Goal: Task Accomplishment & Management: Manage account settings

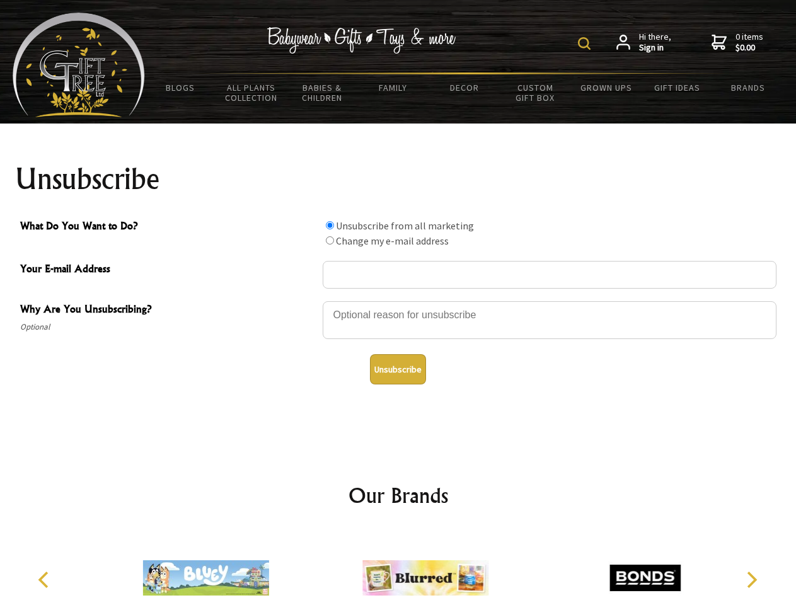
click at [586, 43] on img at bounding box center [584, 43] width 13 height 13
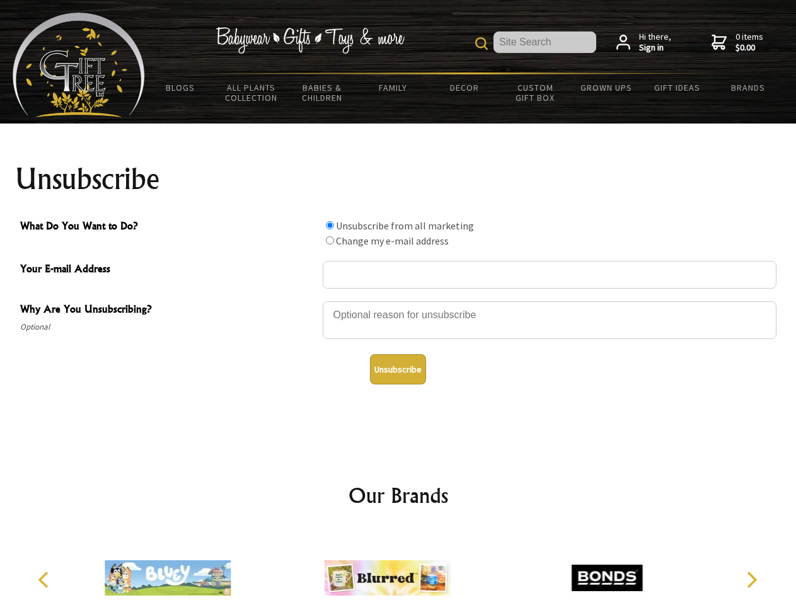
click at [398, 301] on div at bounding box center [550, 322] width 454 height 44
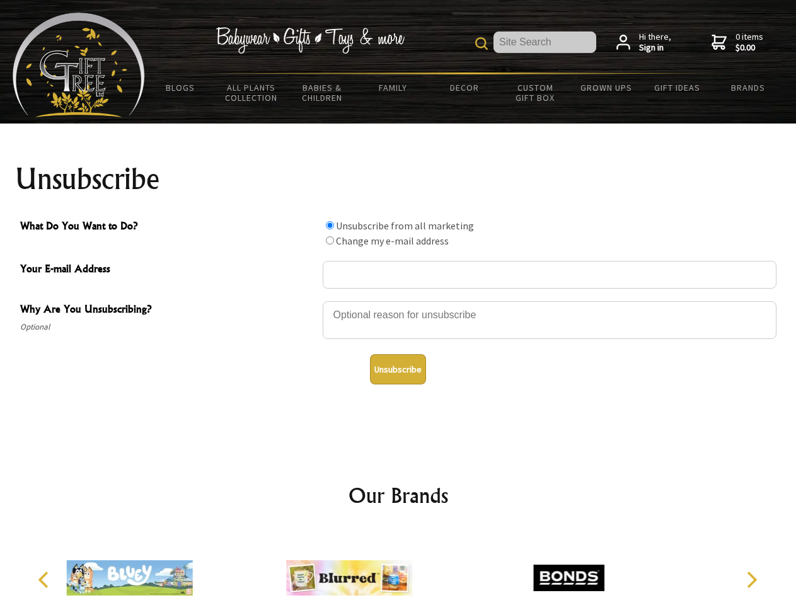
click at [330, 225] on input "What Do You Want to Do?" at bounding box center [330, 225] width 8 height 8
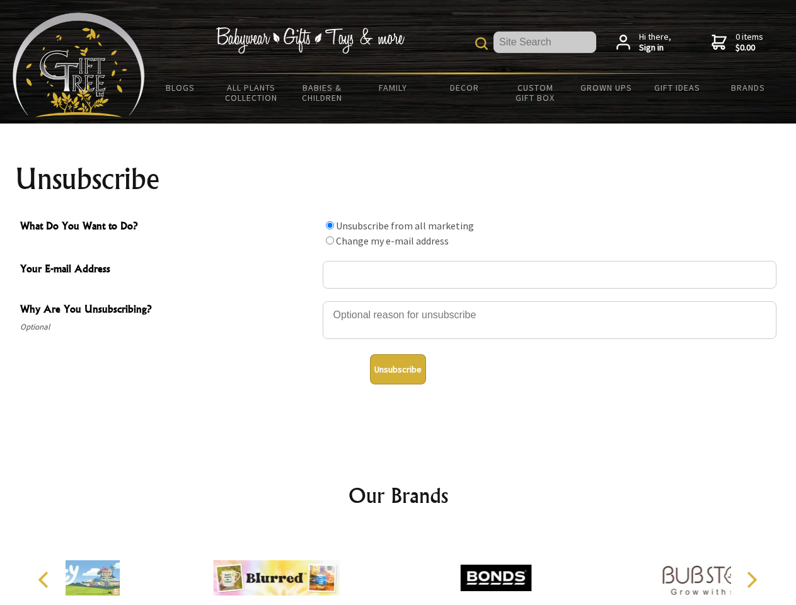
click at [330, 240] on input "What Do You Want to Do?" at bounding box center [330, 240] width 8 height 8
radio input "true"
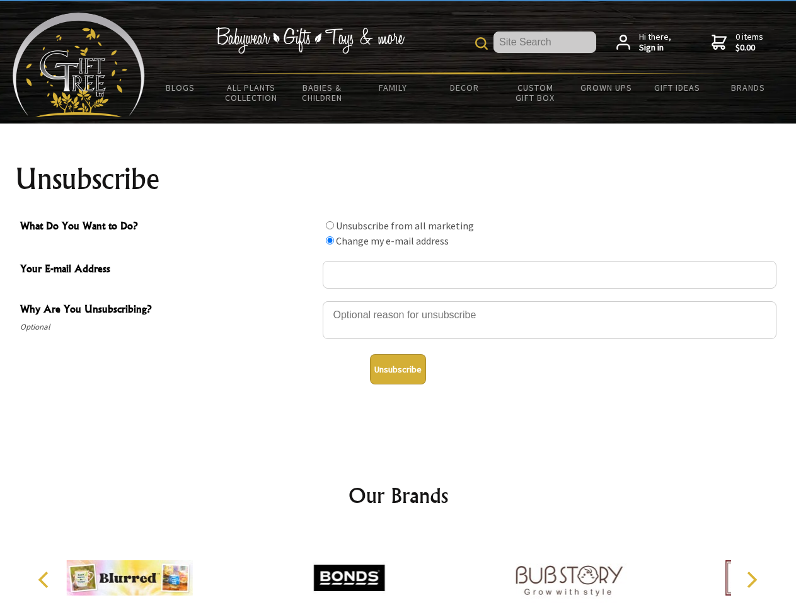
click at [398, 369] on button "Unsubscribe" at bounding box center [398, 369] width 56 height 30
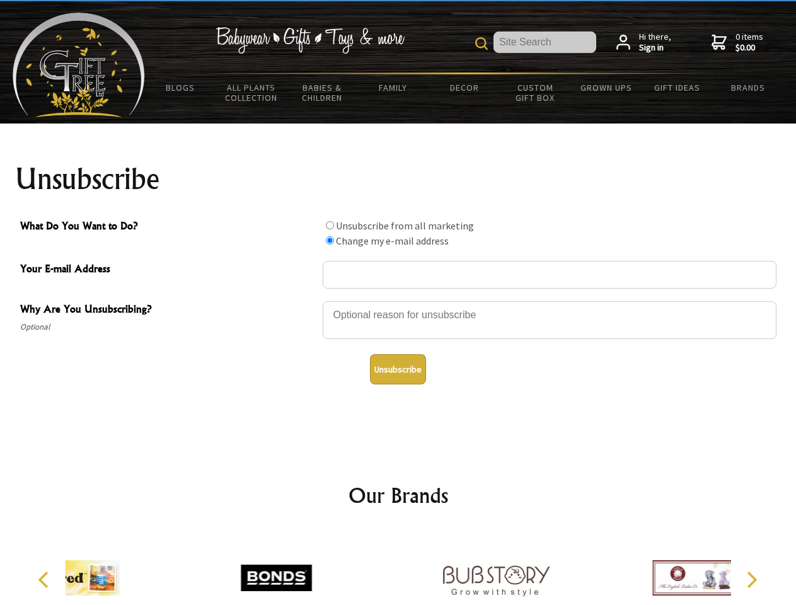
click at [45, 580] on icon "Previous" at bounding box center [45, 580] width 16 height 16
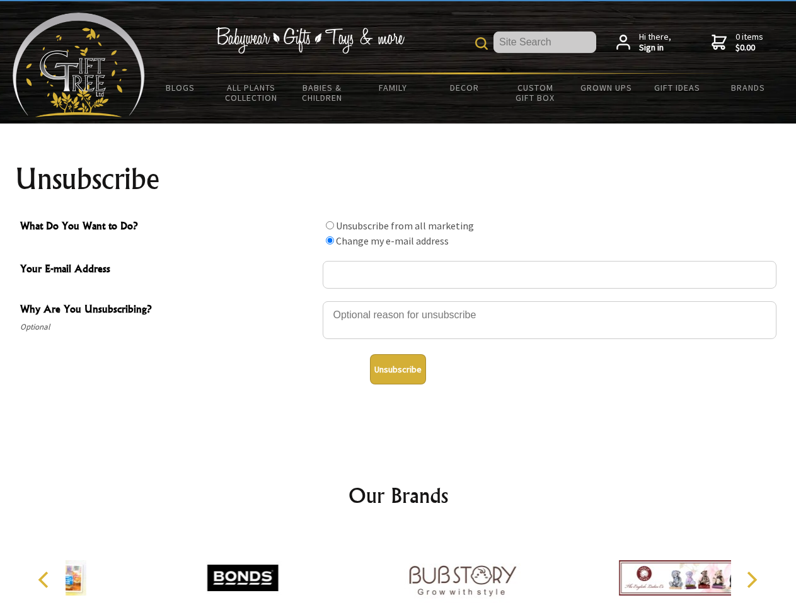
click at [751, 580] on icon "Next" at bounding box center [751, 580] width 16 height 16
